Goal: Transaction & Acquisition: Purchase product/service

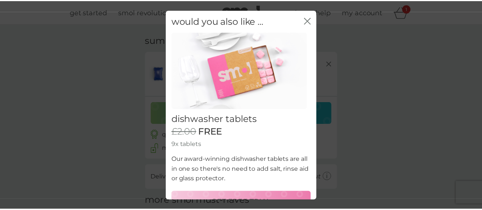
scroll to position [18, 0]
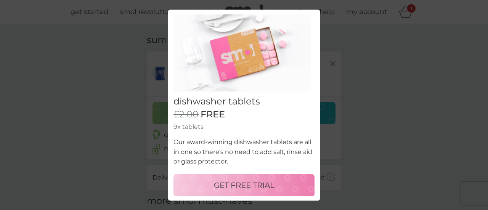
click at [263, 182] on p "GET FREE TRIAL" at bounding box center [244, 186] width 61 height 12
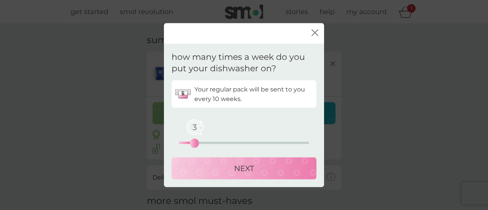
drag, startPoint x: 181, startPoint y: 145, endPoint x: 194, endPoint y: 143, distance: 13.5
click at [194, 143] on div "3" at bounding box center [194, 143] width 3 height 3
click at [198, 168] on div "NEXT" at bounding box center [244, 168] width 130 height 12
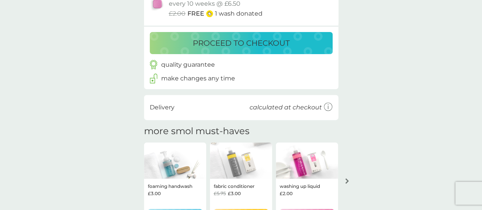
scroll to position [153, 0]
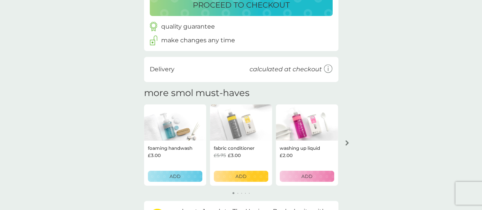
click at [347, 141] on icon "arrow right" at bounding box center [347, 142] width 4 height 5
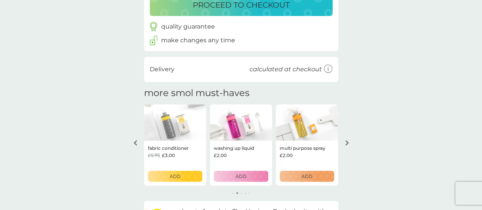
click at [348, 141] on icon "arrow right" at bounding box center [347, 142] width 4 height 5
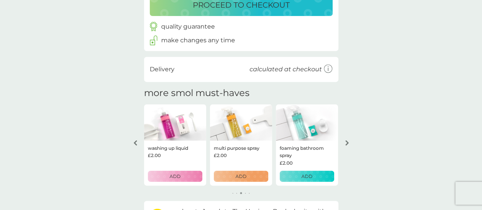
click at [348, 141] on icon "arrow right" at bounding box center [347, 142] width 4 height 5
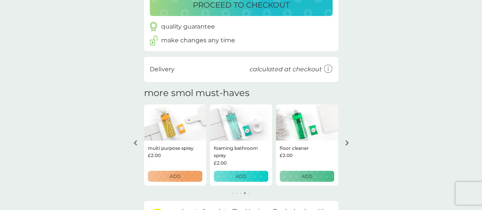
click at [348, 141] on icon "arrow right" at bounding box center [347, 142] width 4 height 5
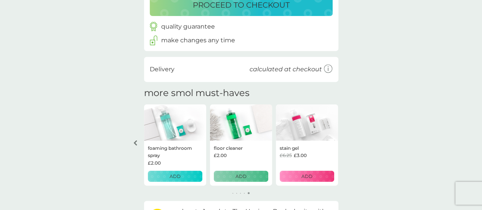
click at [348, 141] on div "your basket summary non-bio laundry capsules trial pack every 4 weeks @ £6.00 £…" at bounding box center [241, 57] width 482 height 371
click at [137, 142] on icon "arrow left" at bounding box center [135, 142] width 4 height 5
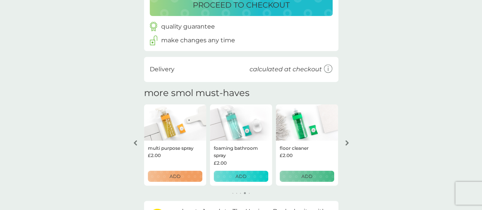
click at [137, 142] on icon "arrow left" at bounding box center [135, 142] width 4 height 5
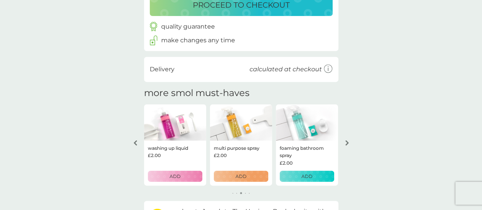
click at [137, 142] on icon "arrow left" at bounding box center [135, 142] width 4 height 5
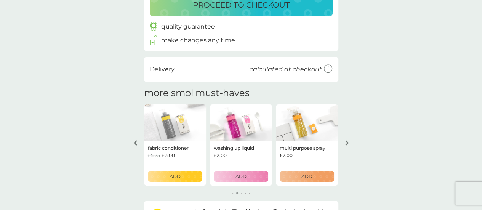
click at [137, 142] on icon "arrow left" at bounding box center [135, 142] width 4 height 5
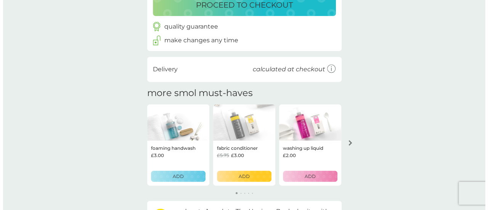
scroll to position [76, 0]
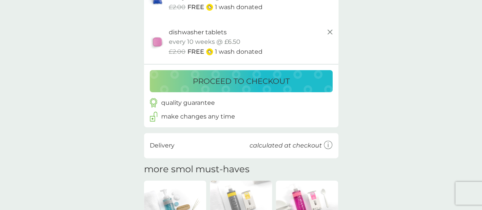
click at [329, 145] on icon at bounding box center [328, 145] width 9 height 9
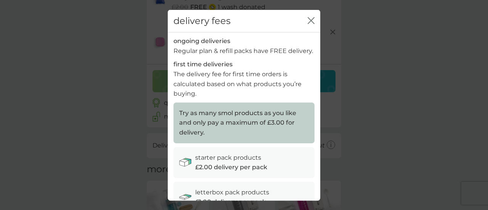
click at [300, 170] on div "starter pack products £2.00 delivery per pack" at bounding box center [252, 162] width 114 height 19
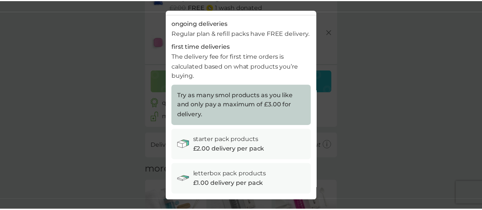
scroll to position [27, 0]
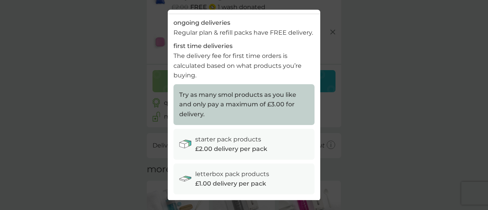
click at [265, 180] on p "£1.00 delivery per pack" at bounding box center [230, 184] width 71 height 10
click at [460, 57] on div "delivery fees close ongoing deliveries Regular plan & refill packs have FREE de…" at bounding box center [244, 105] width 488 height 210
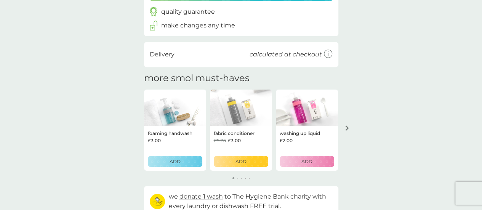
scroll to position [114, 0]
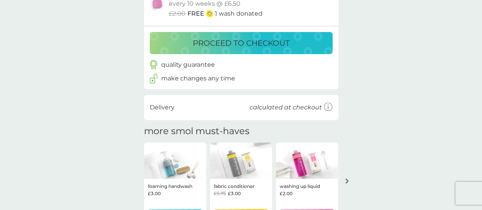
click at [249, 48] on p "proceed to checkout" at bounding box center [241, 43] width 97 height 12
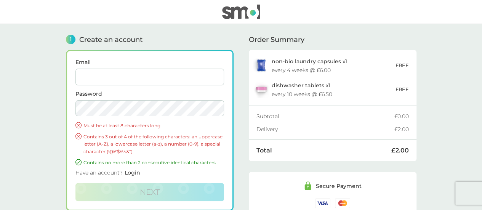
click at [238, 8] on img at bounding box center [241, 12] width 38 height 14
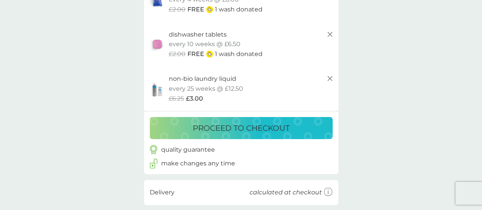
scroll to position [76, 0]
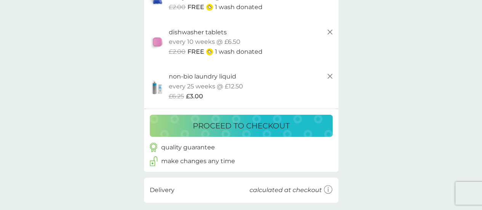
click at [275, 126] on p "proceed to checkout" at bounding box center [241, 126] width 97 height 12
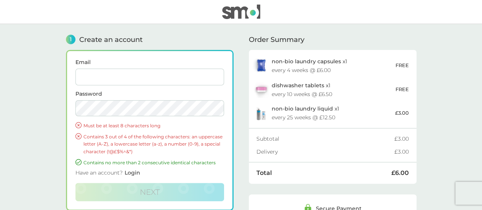
click at [239, 8] on img at bounding box center [241, 12] width 38 height 14
